Goal: Transaction & Acquisition: Subscribe to service/newsletter

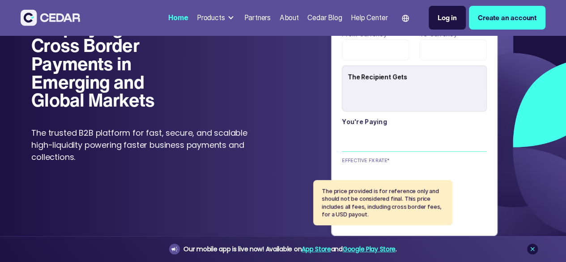
type input "******"
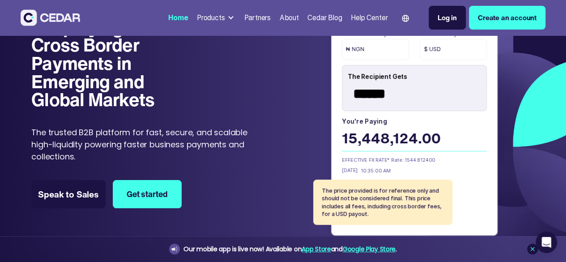
scroll to position [45, 0]
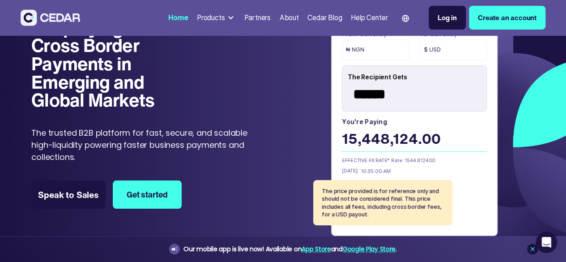
click at [380, 60] on div "₦ NGN" at bounding box center [375, 49] width 67 height 21
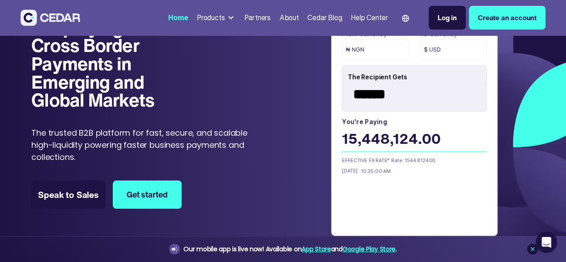
click at [366, 60] on div "₦ NGN" at bounding box center [375, 49] width 67 height 21
click at [364, 60] on div "₦ NGN" at bounding box center [375, 49] width 67 height 21
drag, startPoint x: 432, startPoint y: 80, endPoint x: 408, endPoint y: 98, distance: 30.0
click at [432, 60] on div "$ USD" at bounding box center [453, 49] width 67 height 21
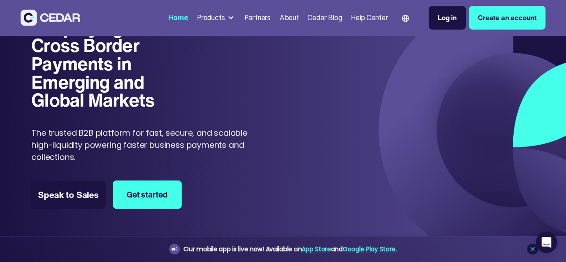
drag, startPoint x: 375, startPoint y: 141, endPoint x: 377, endPoint y: 159, distance: 17.6
click at [415, 142] on div "From currency ₦ NGN To currency $ USD The Recipient Gets ****** You're paying 1…" at bounding box center [415, 114] width 0 height 171
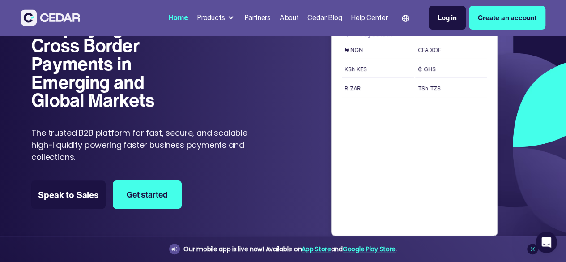
click at [427, 46] on div "Payouts in" at bounding box center [414, 37] width 145 height 17
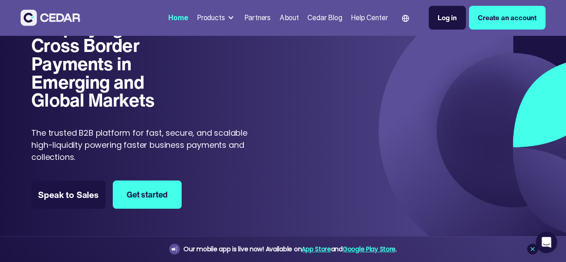
click at [341, 67] on div "From currency ₦ NGN To currency $ USD The Recipient Gets ****** You're paying 1…" at bounding box center [414, 130] width 240 height 224
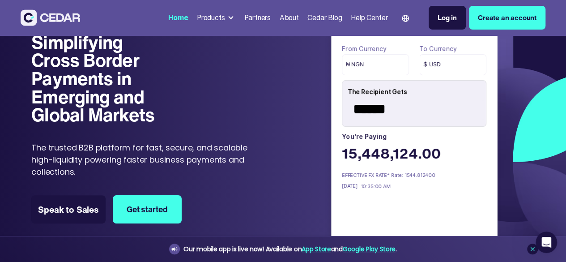
scroll to position [0, 0]
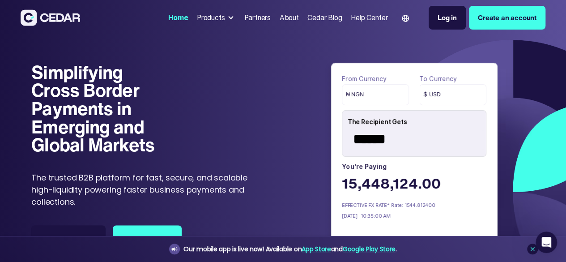
click at [385, 172] on label "You're paying" at bounding box center [414, 166] width 145 height 11
click at [487, 22] on link "Create an account" at bounding box center [507, 18] width 77 height 24
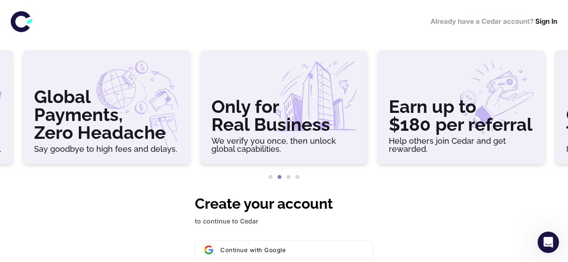
drag, startPoint x: 411, startPoint y: 222, endPoint x: 406, endPoint y: 220, distance: 4.8
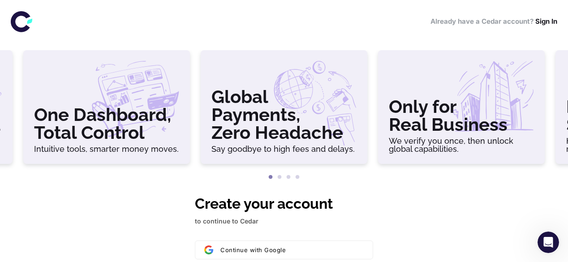
drag, startPoint x: 435, startPoint y: 198, endPoint x: 416, endPoint y: 53, distance: 146.3
